Goal: Task Accomplishment & Management: Manage account settings

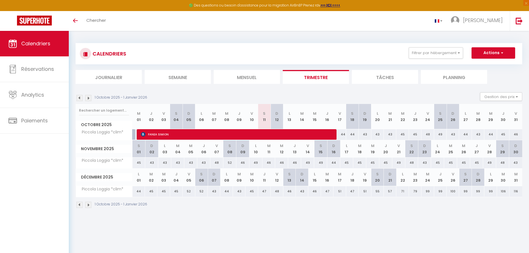
click at [221, 135] on span "FANEA SIMION" at bounding box center [236, 134] width 191 height 11
select select "OK"
select select "KO"
select select "0"
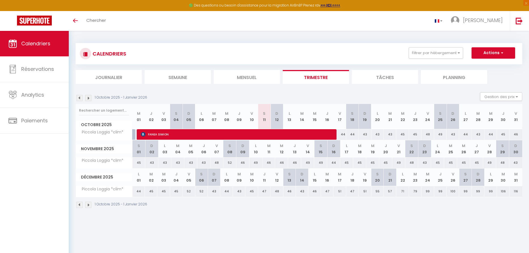
select select "1"
select select
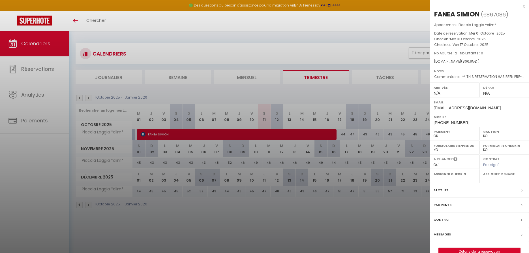
select select "23546"
click at [457, 233] on div "Messages" at bounding box center [479, 234] width 99 height 15
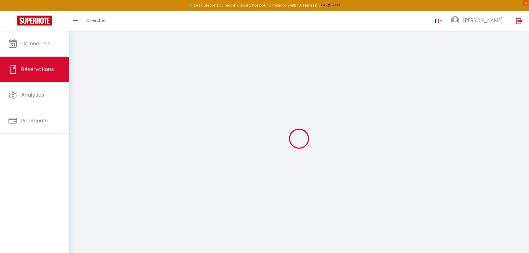
select select
checkbox input "false"
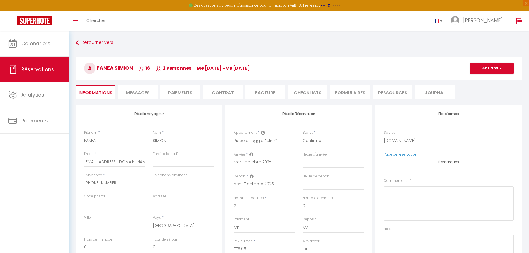
select select
checkbox input "false"
type textarea "** THIS RESERVATION HAS BEEN PRE-PAID ** Approximate time of arrival: between 1…"
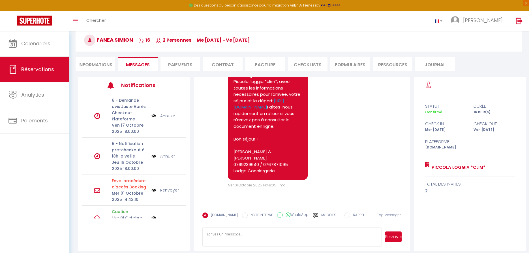
scroll to position [33, 0]
